Goal: Task Accomplishment & Management: Manage account settings

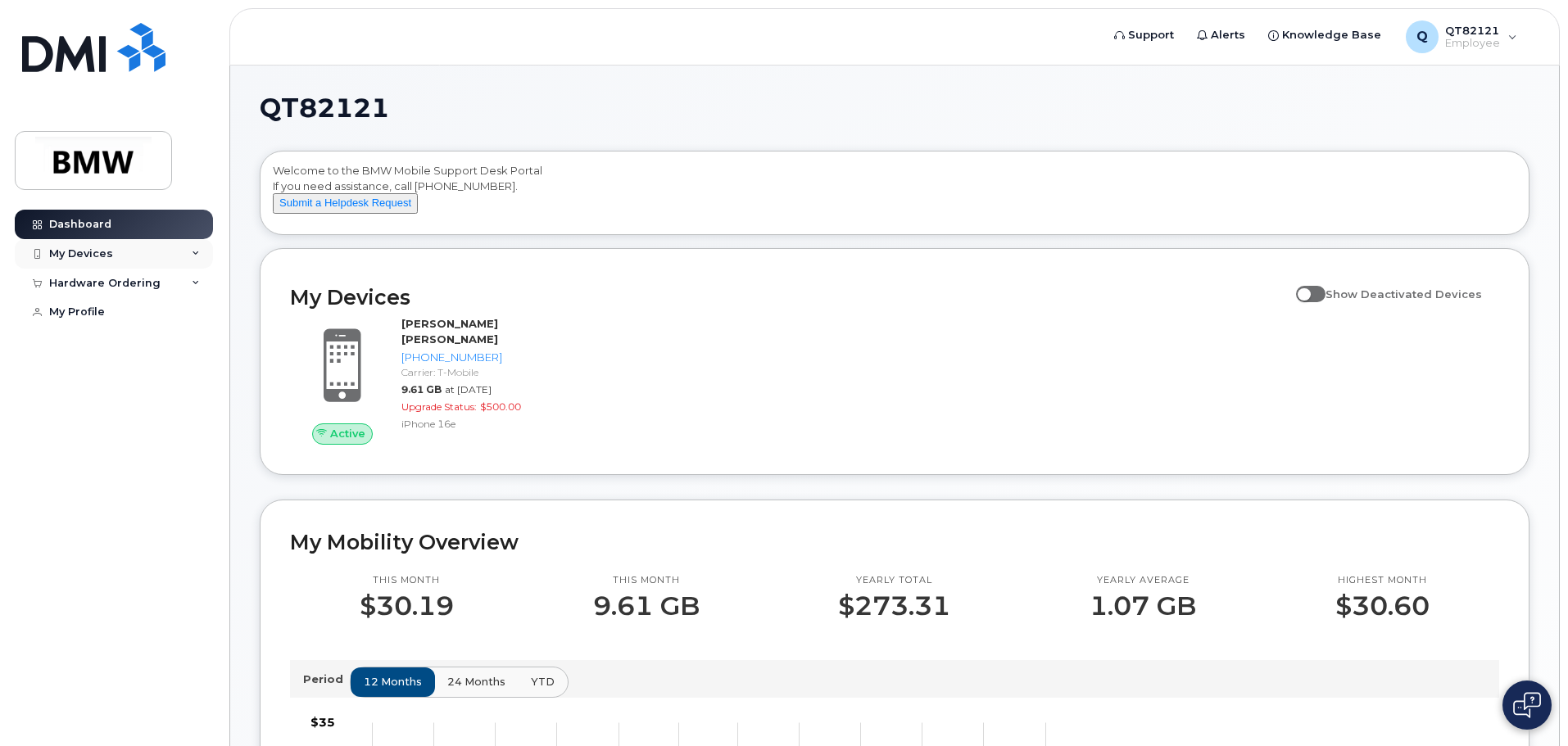
click at [122, 252] on div "My Devices" at bounding box center [114, 254] width 198 height 30
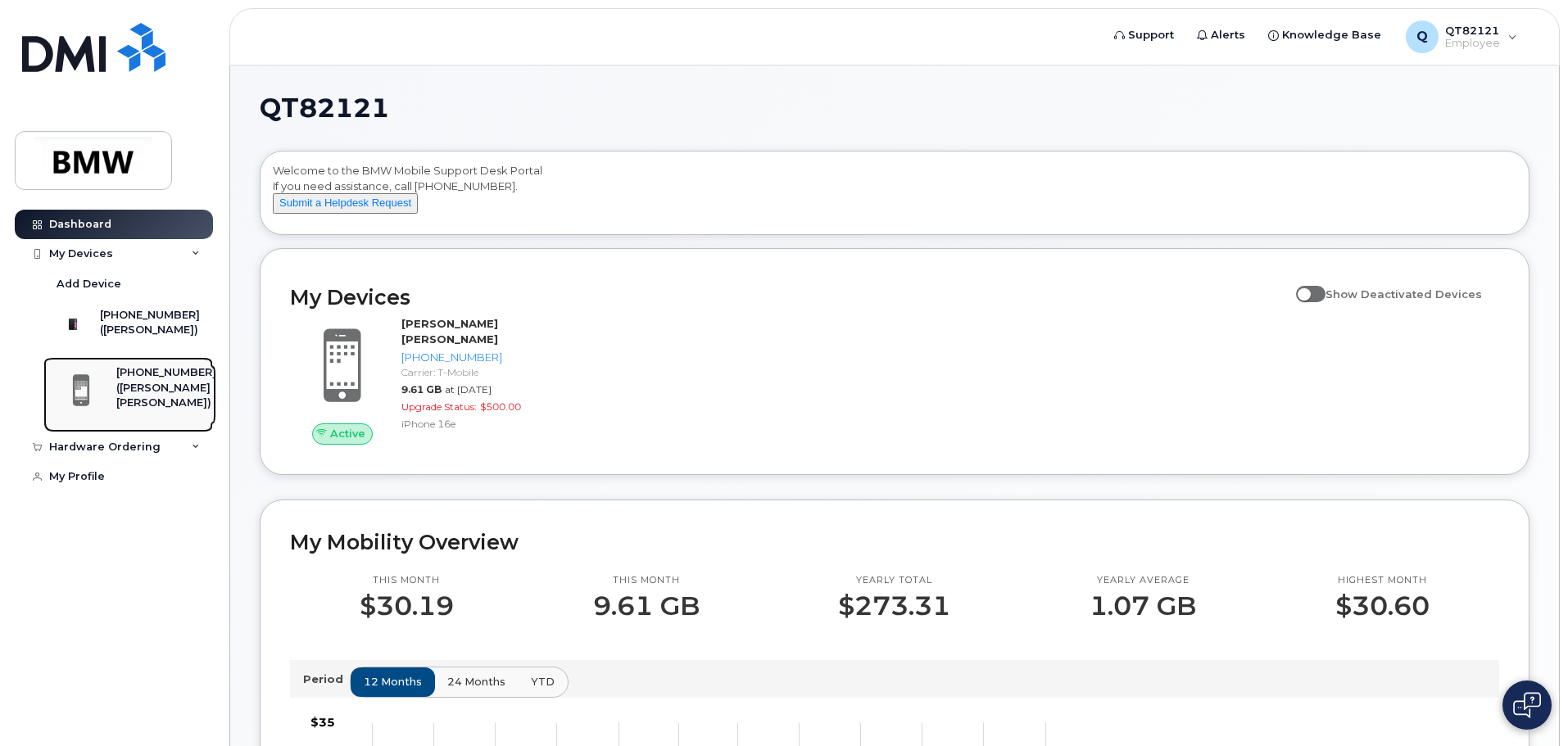
click at [162, 405] on div "([PERSON_NAME] [PERSON_NAME])" at bounding box center [167, 396] width 100 height 31
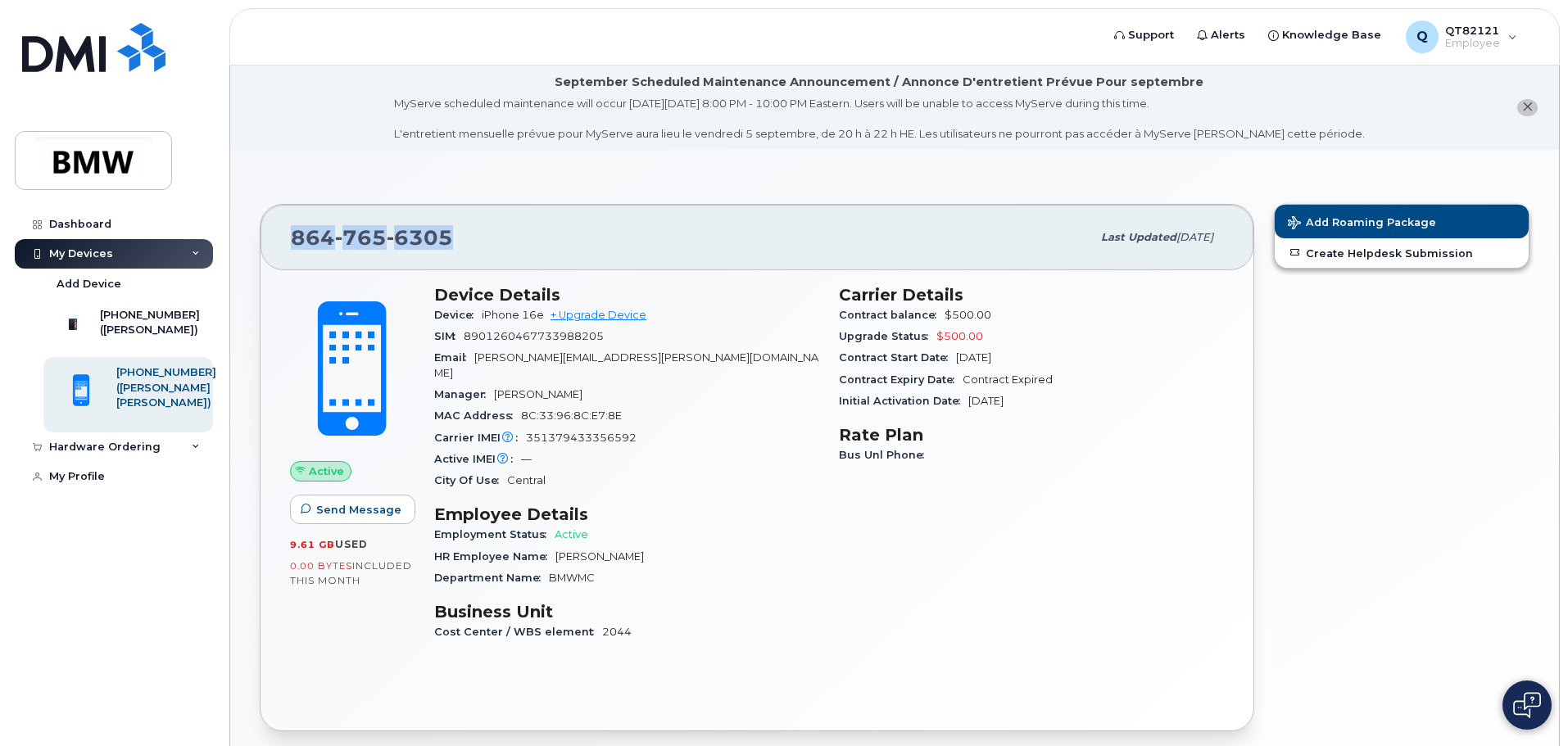
drag, startPoint x: 292, startPoint y: 238, endPoint x: 454, endPoint y: 239, distance: 162.0
click at [454, 239] on div "864 765 6305" at bounding box center [691, 237] width 800 height 34
copy span "864 765 6305"
click at [124, 328] on div "([PERSON_NAME])" at bounding box center [150, 330] width 100 height 15
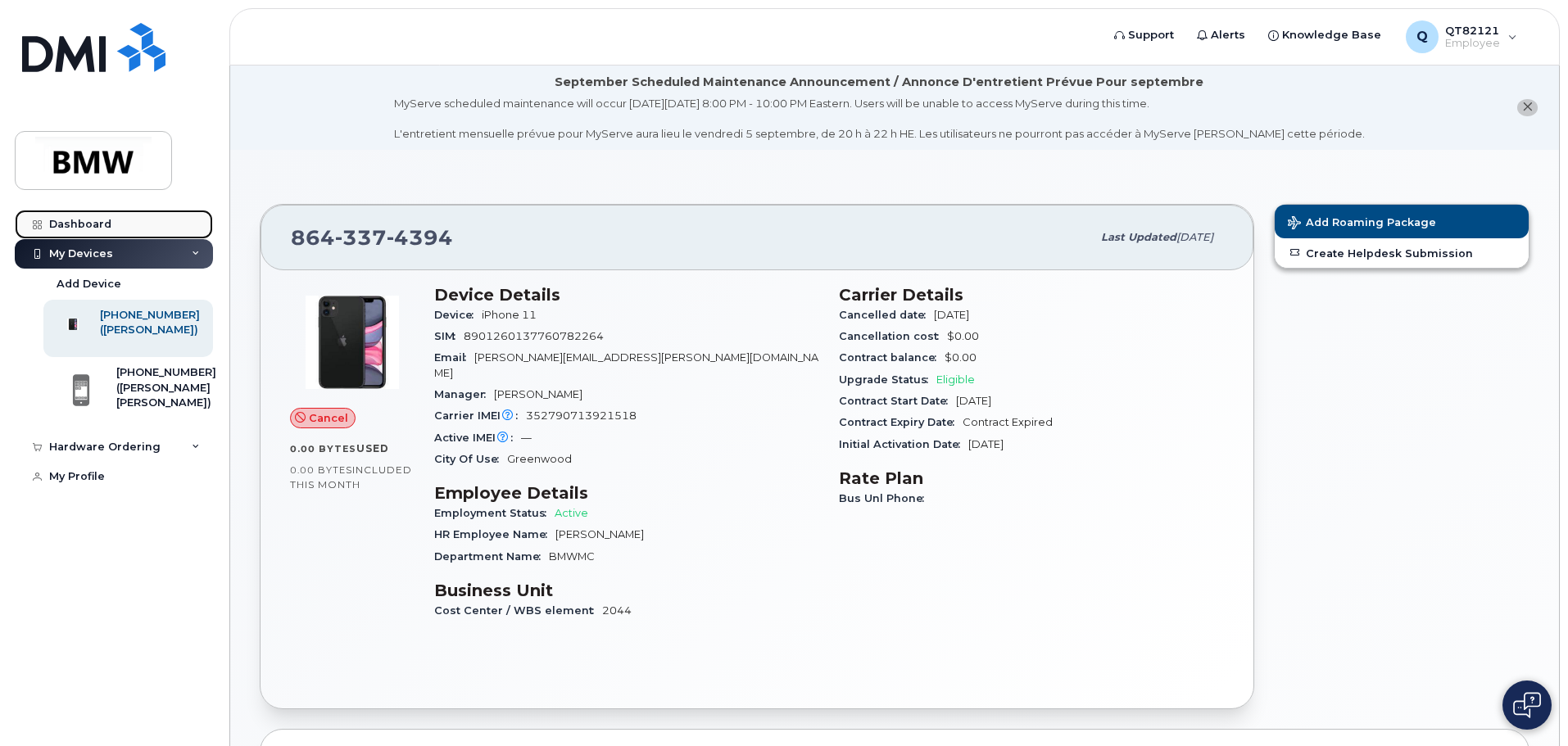
click at [98, 218] on div "Dashboard" at bounding box center [80, 224] width 62 height 13
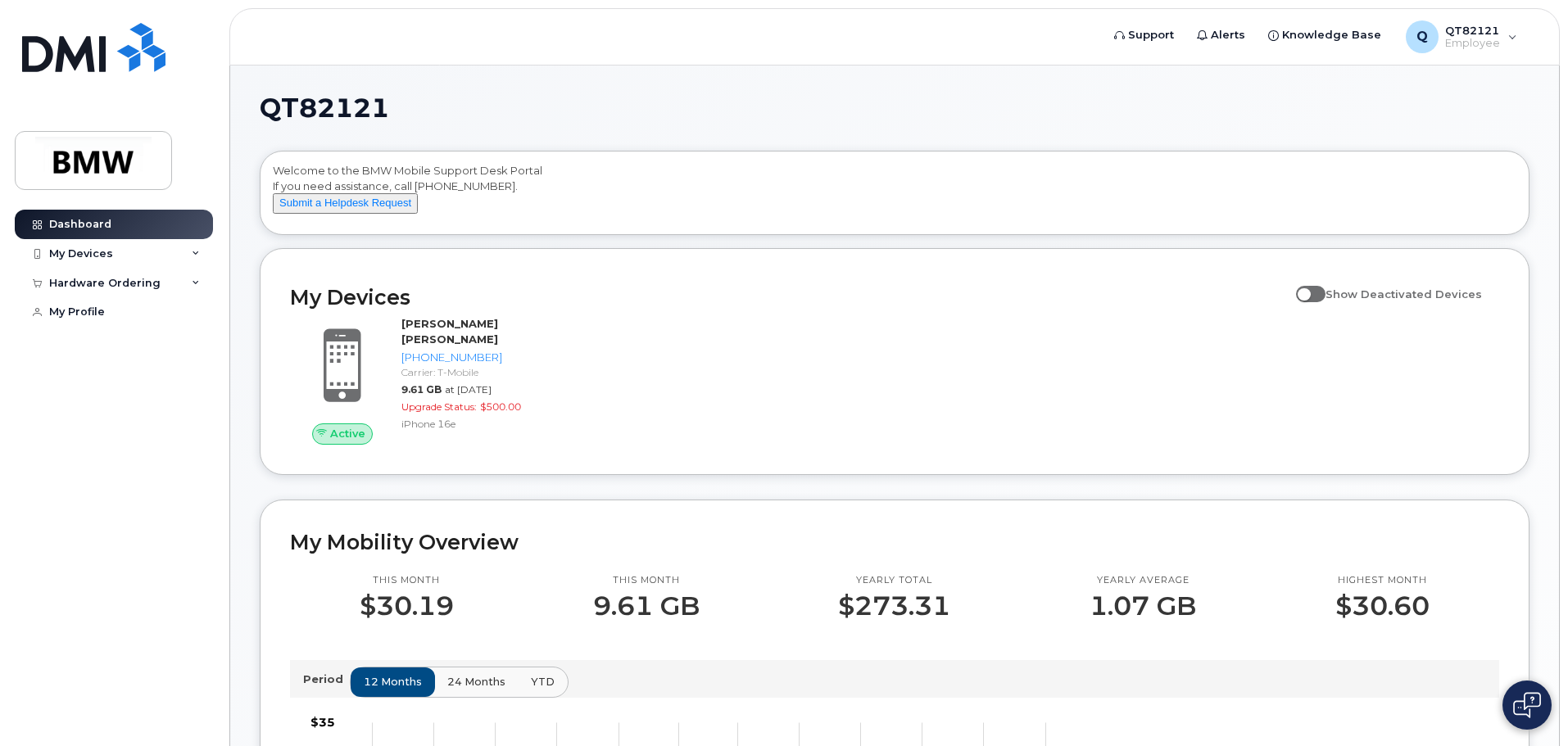
click at [1314, 302] on span at bounding box center [1310, 294] width 30 height 17
click at [1309, 292] on input "Show Deactivated Devices" at bounding box center [1302, 285] width 13 height 13
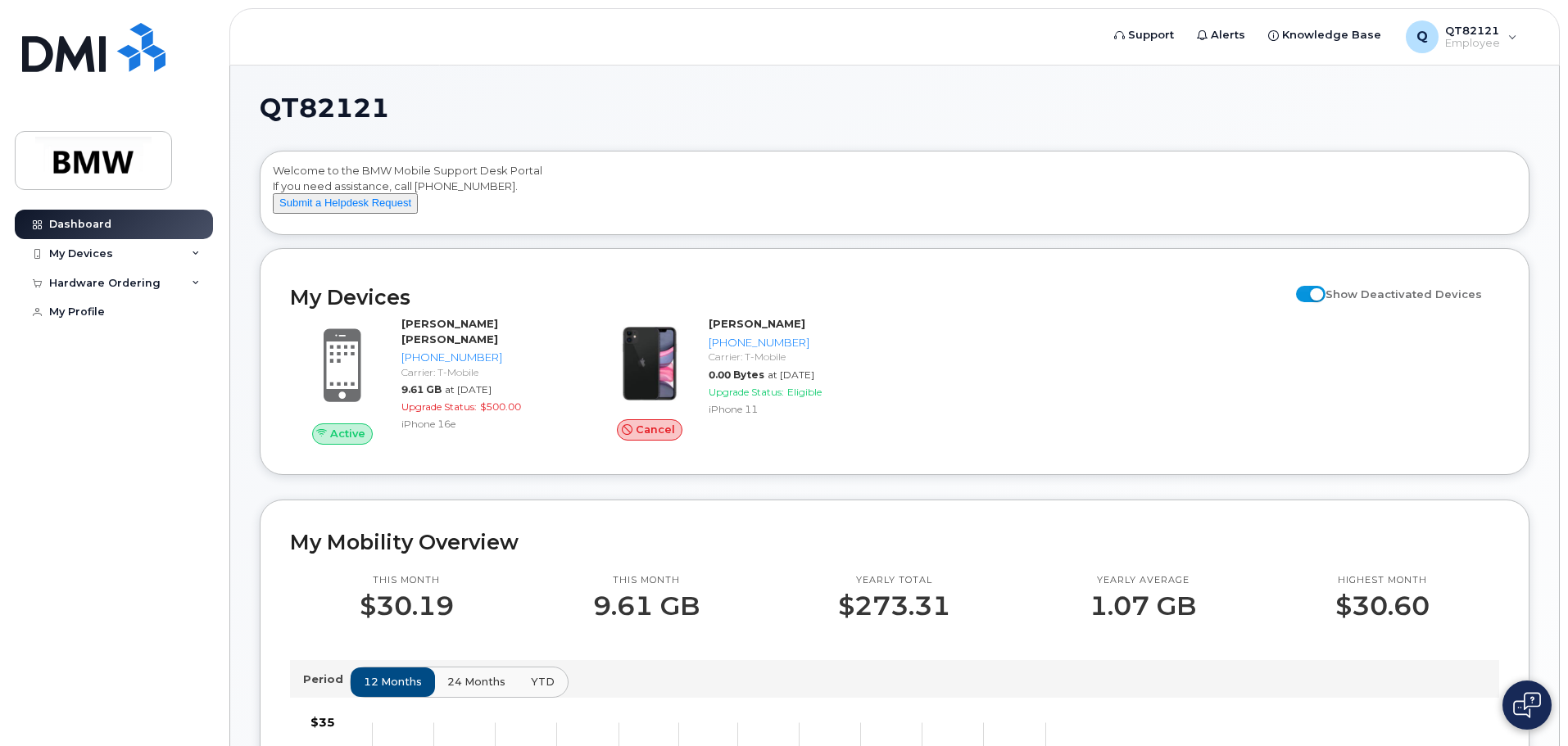
click at [1323, 302] on span at bounding box center [1310, 294] width 30 height 17
click at [1309, 292] on input "Show Deactivated Devices" at bounding box center [1302, 285] width 13 height 13
checkbox input "false"
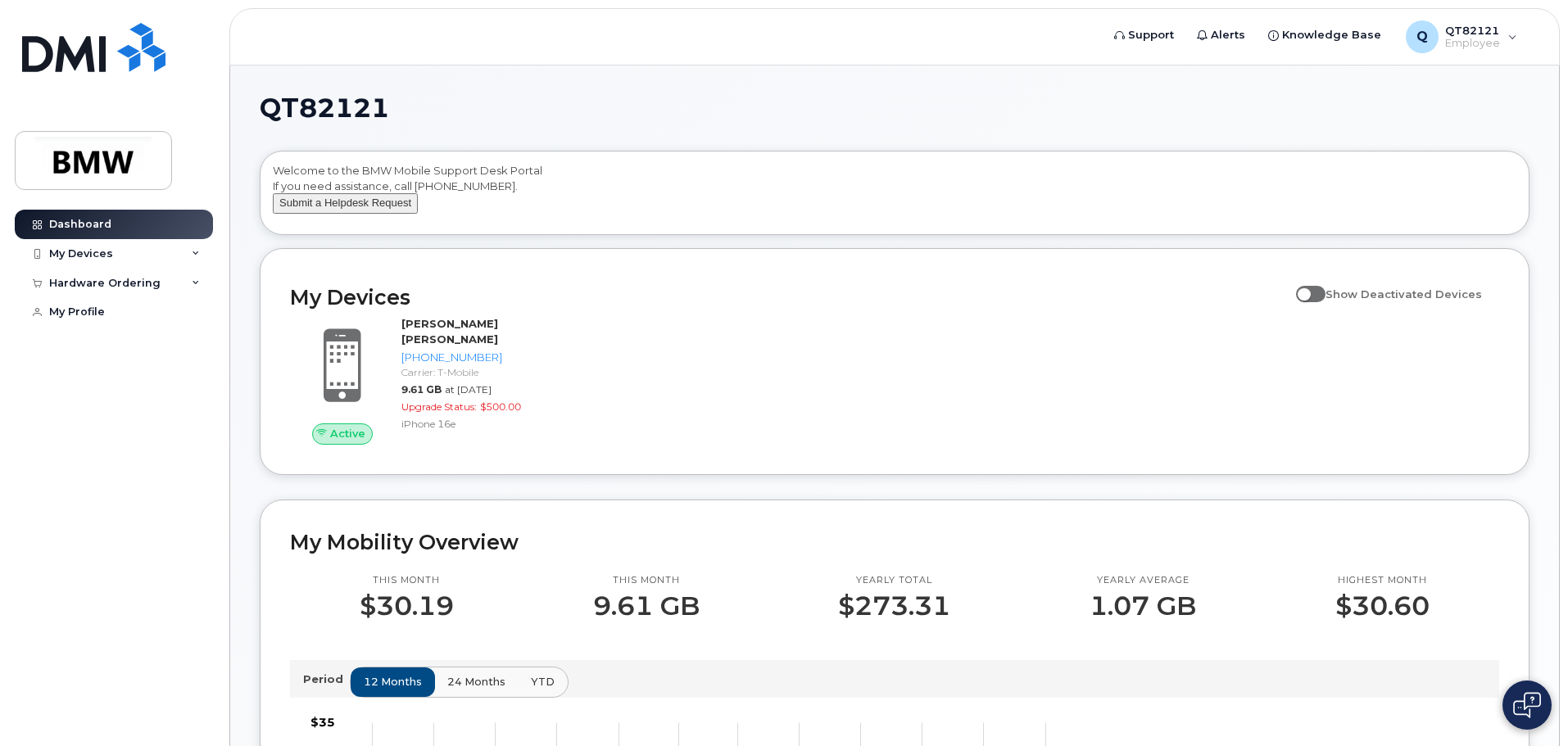
click at [357, 214] on button "Submit a Helpdesk Request" at bounding box center [344, 203] width 145 height 20
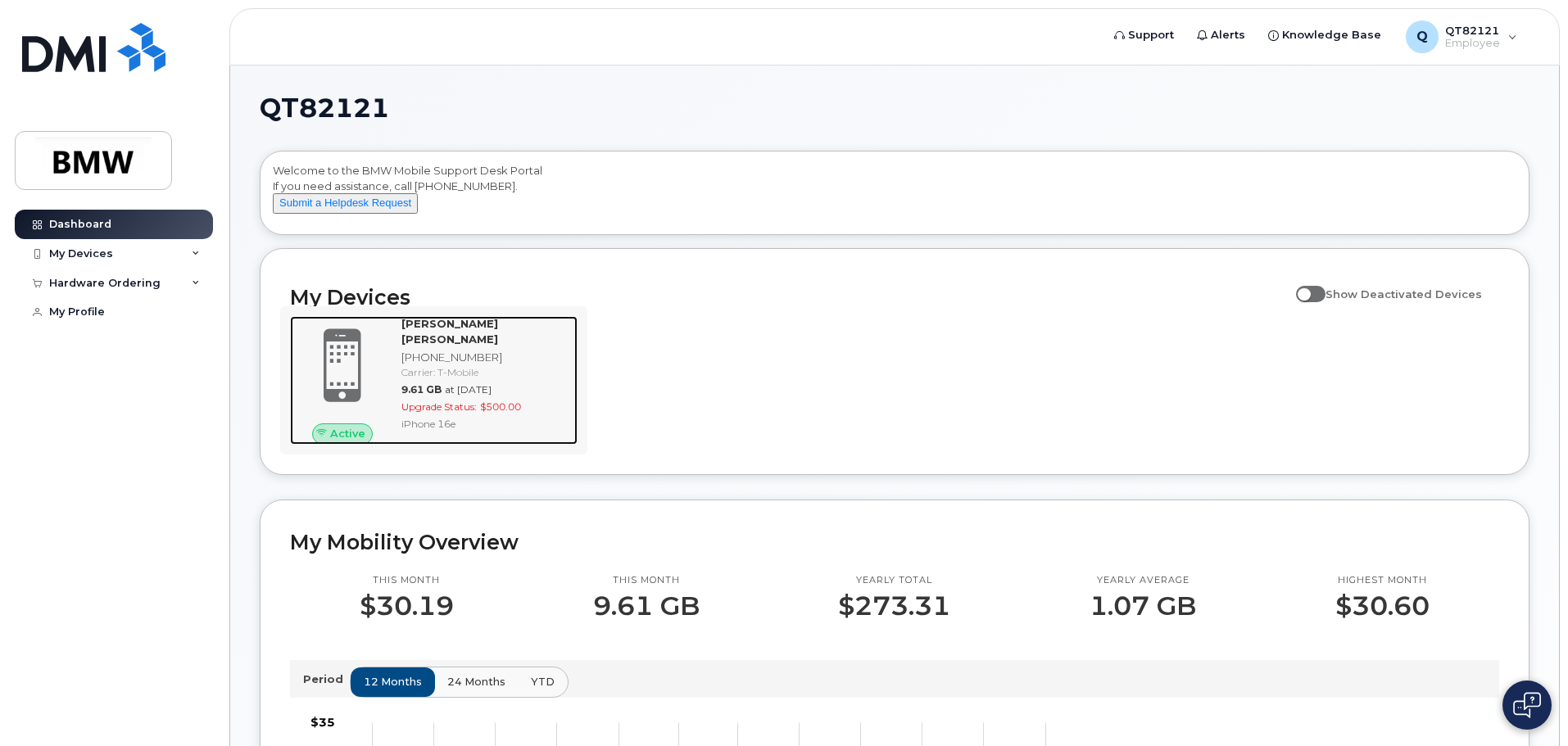
click at [535, 366] on div "Carrier: T-Mobile" at bounding box center [486, 373] width 169 height 14
